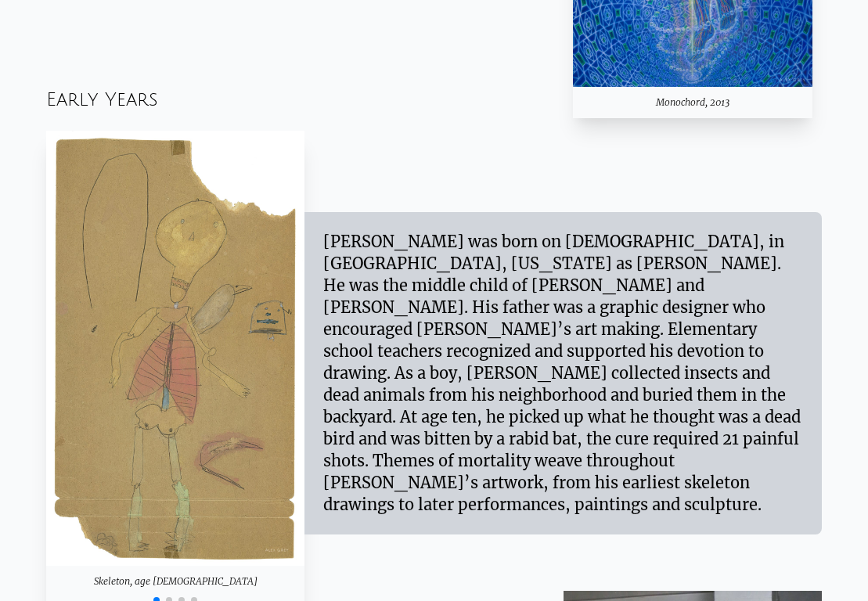
scroll to position [1331, 0]
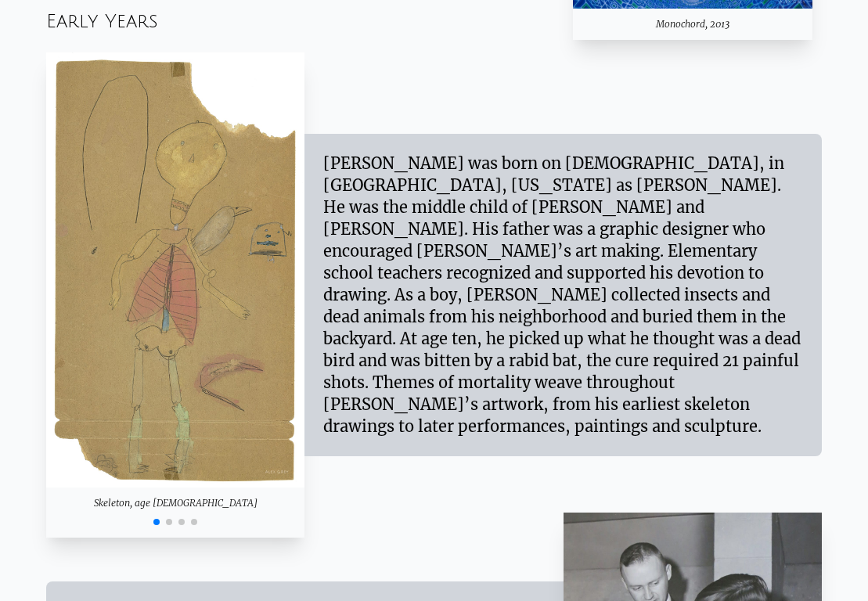
click at [166, 520] on span "Go to slide 2" at bounding box center [169, 522] width 6 height 6
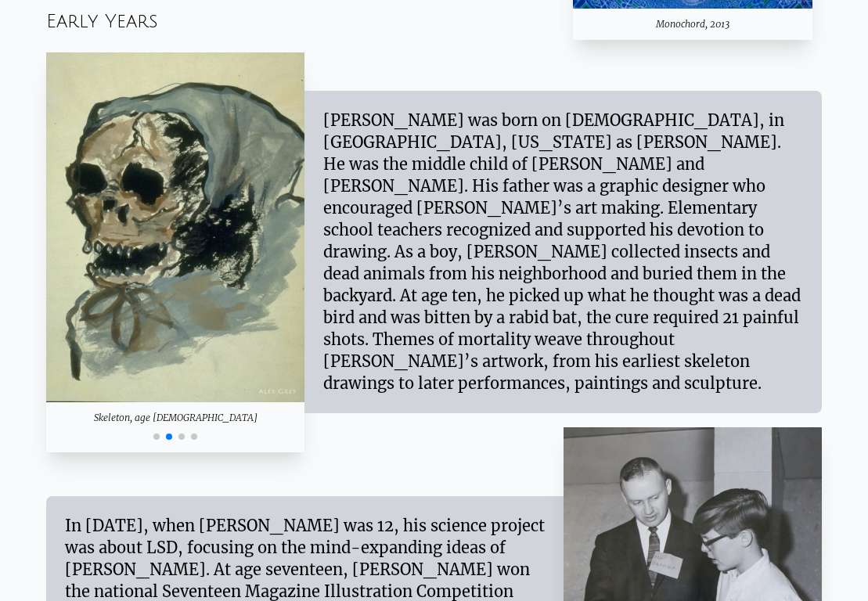
click at [181, 436] on span "Go to slide 3" at bounding box center [181, 437] width 6 height 6
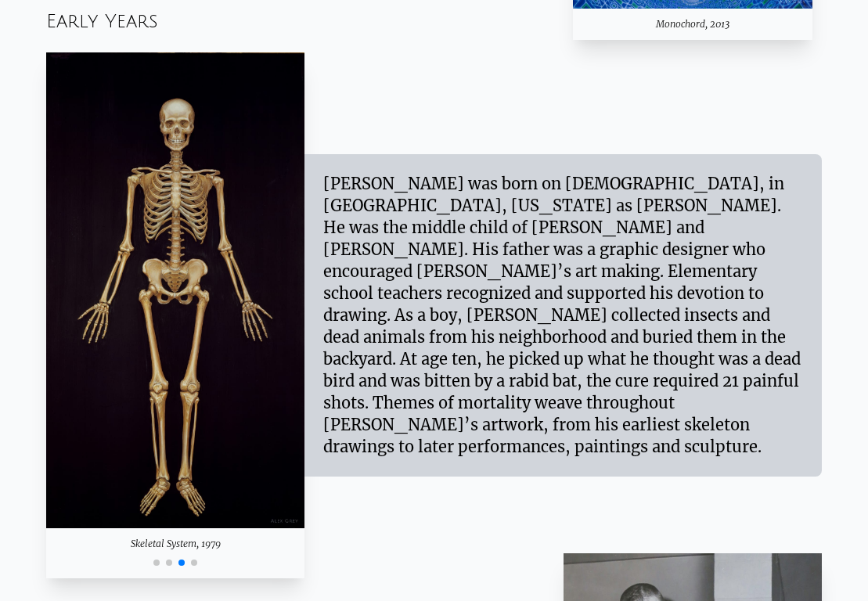
click at [193, 564] on span "Go to slide 4" at bounding box center [194, 563] width 6 height 6
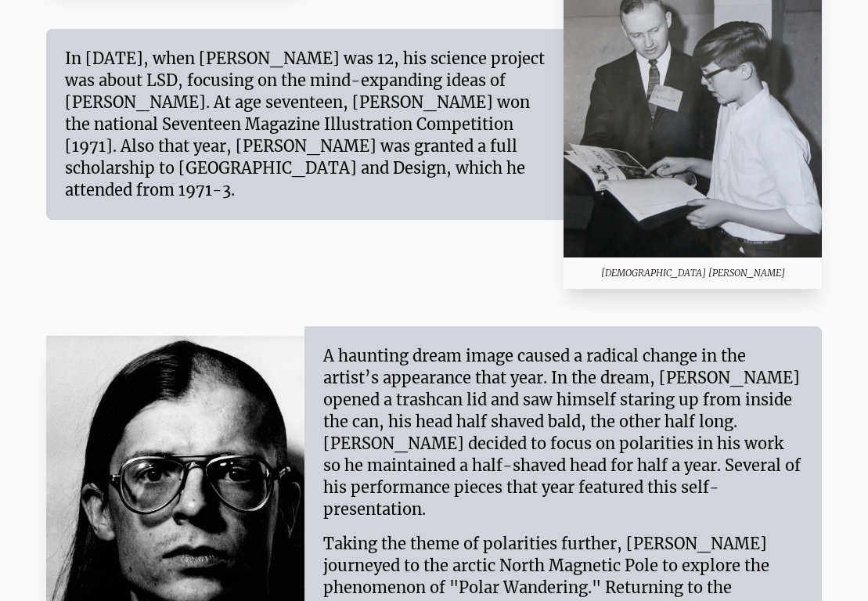
scroll to position [1957, 0]
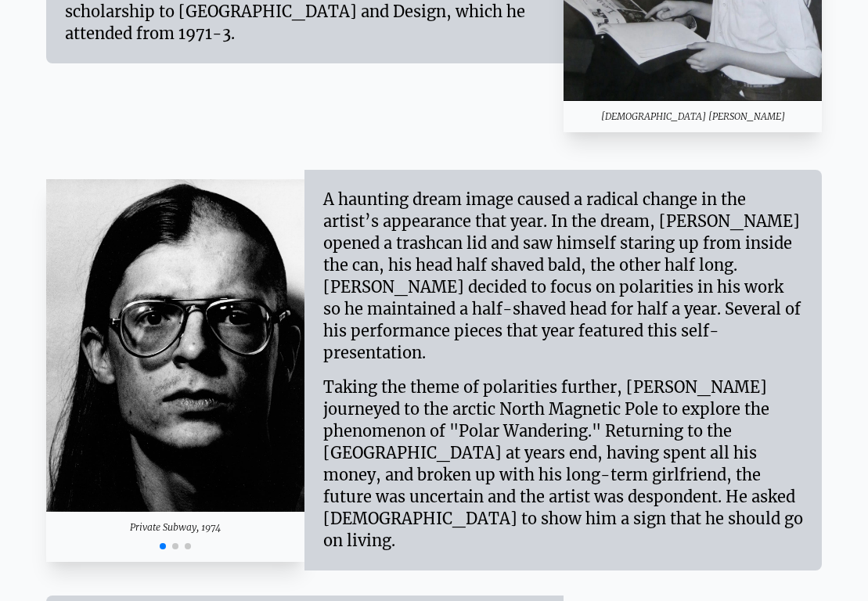
click at [175, 542] on div at bounding box center [175, 544] width 259 height 19
click at [175, 543] on span "Go to slide 2" at bounding box center [175, 546] width 6 height 6
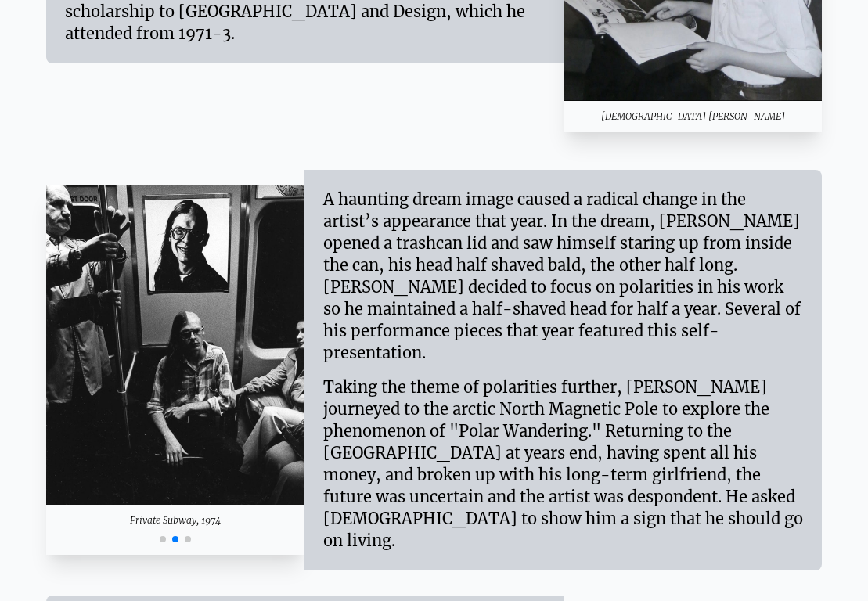
click at [188, 536] on span "Go to slide 3" at bounding box center [188, 539] width 6 height 6
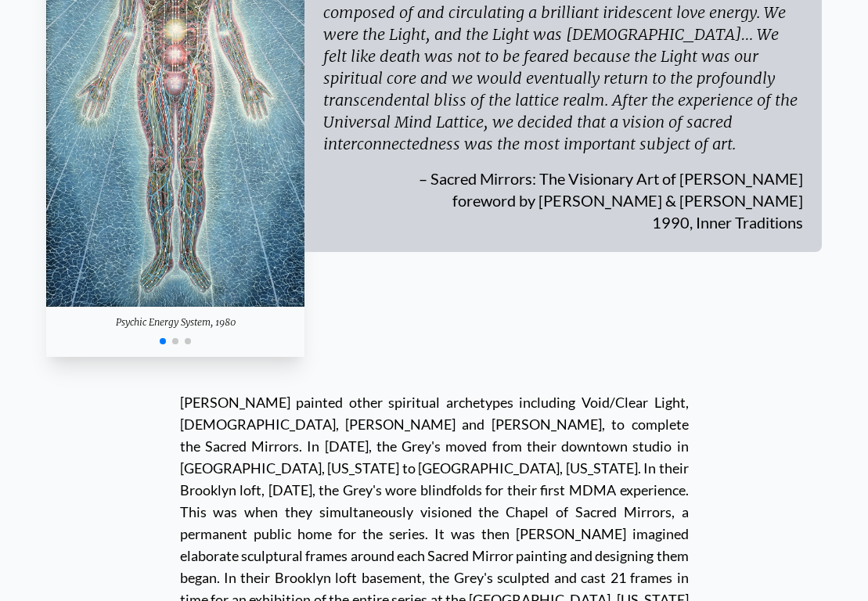
scroll to position [4540, 0]
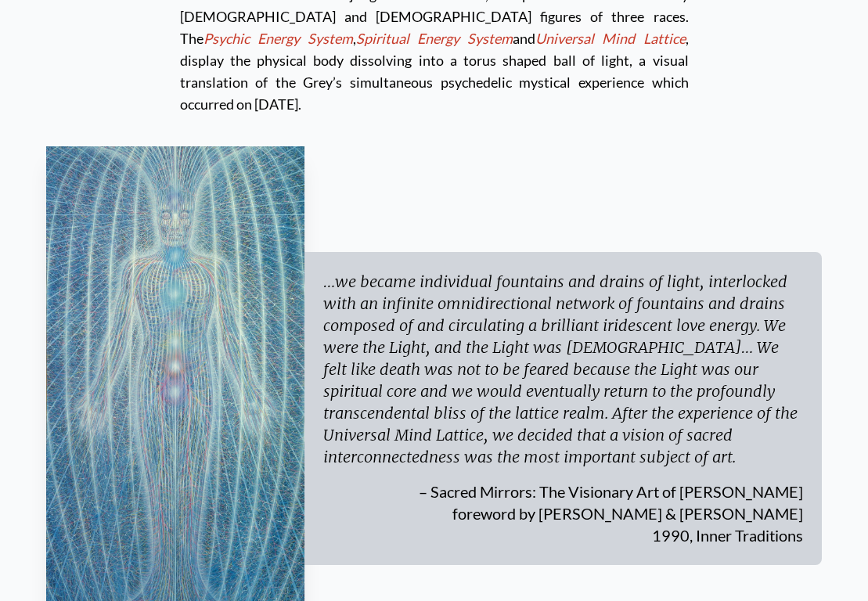
scroll to position [4461, 0]
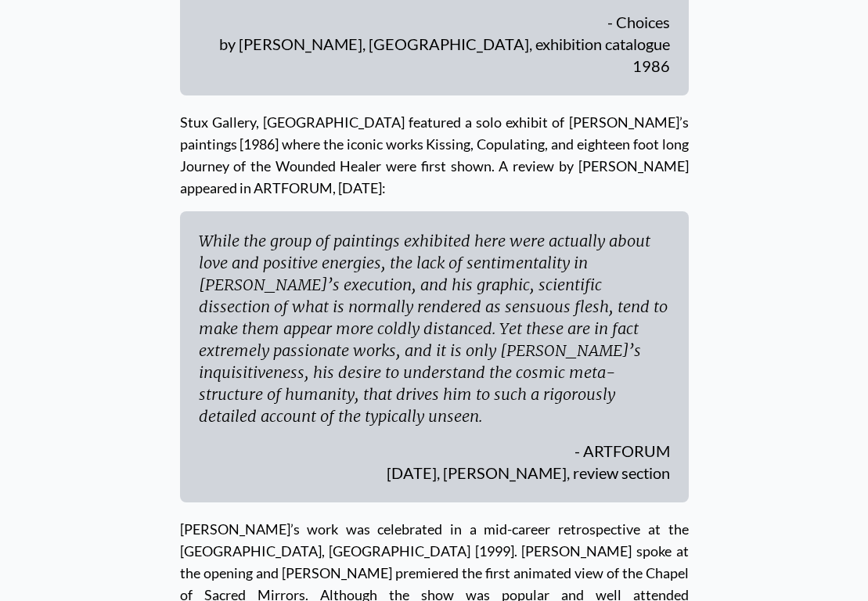
scroll to position [5792, 0]
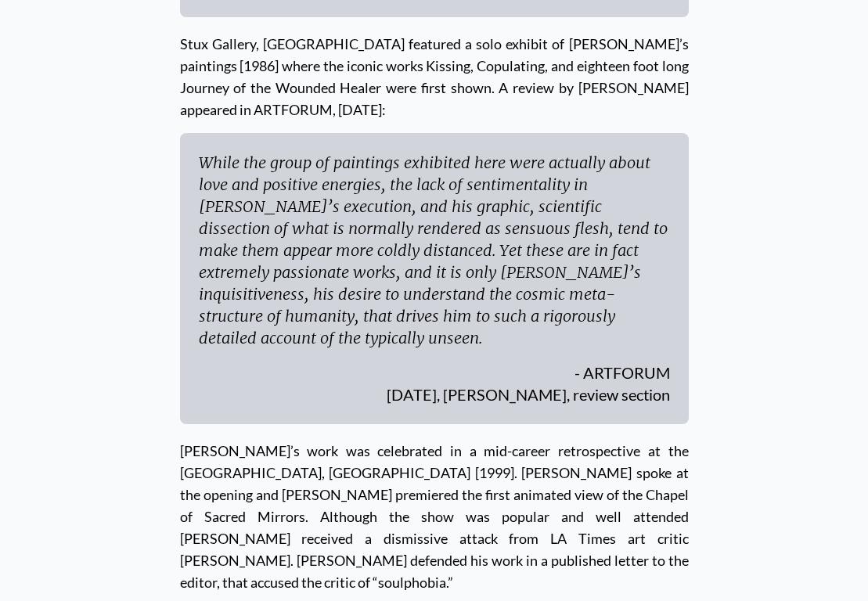
drag, startPoint x: 690, startPoint y: 366, endPoint x: 780, endPoint y: 370, distance: 90.1
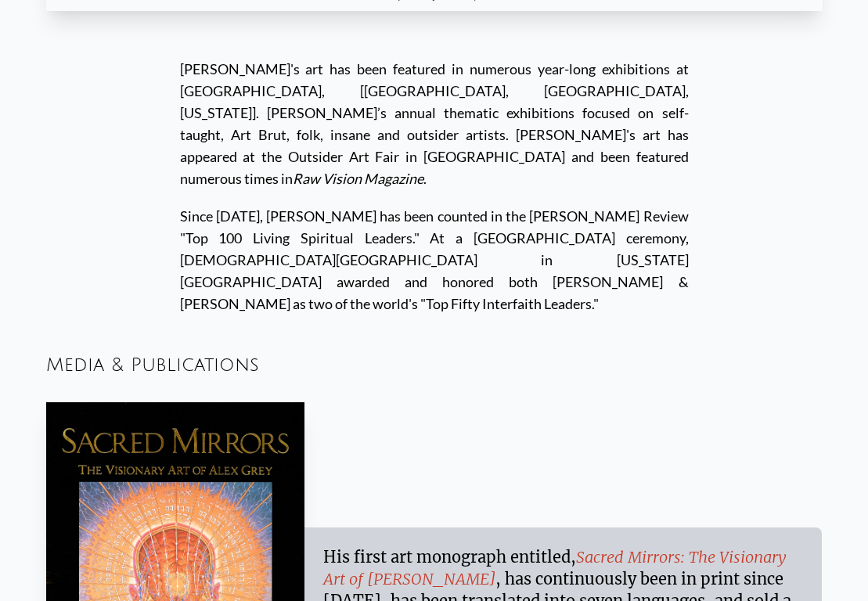
scroll to position [9471, 0]
